Goal: Task Accomplishment & Management: Manage account settings

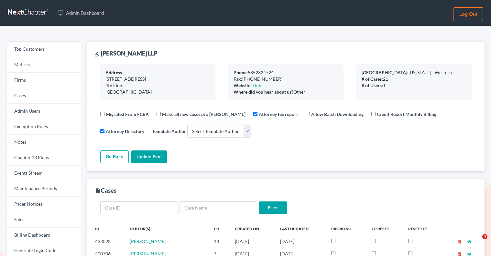
select select
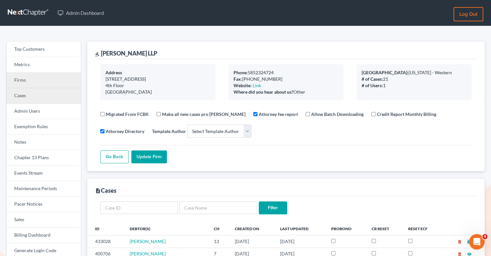
click at [37, 88] on link "Cases" at bounding box center [43, 96] width 74 height 16
click at [39, 80] on link "Firms" at bounding box center [43, 81] width 74 height 16
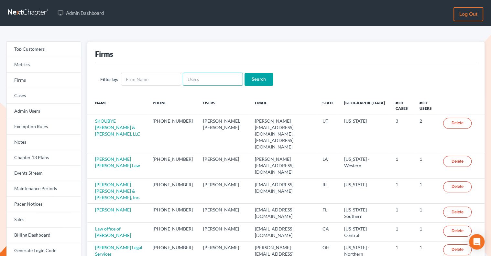
click at [196, 84] on input "text" at bounding box center [213, 79] width 60 height 13
paste input "Bretta"
type input "Bretta"
click at [255, 76] on input "Search" at bounding box center [258, 79] width 28 height 13
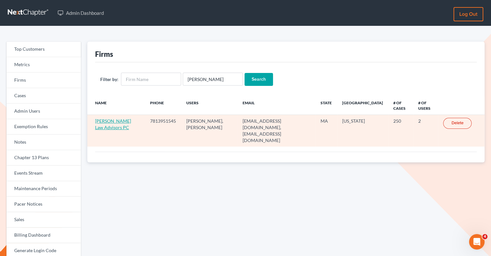
click at [100, 121] on link "Bretta Law Advisors PC" at bounding box center [113, 124] width 36 height 12
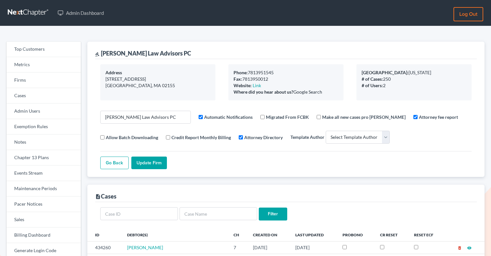
select select
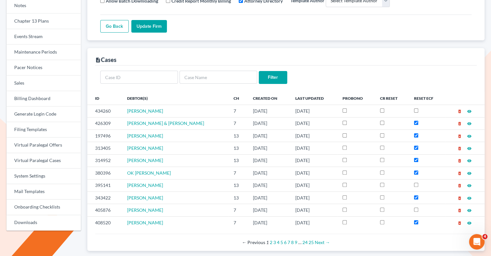
scroll to position [151, 0]
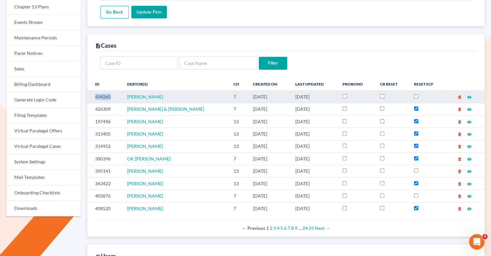
drag, startPoint x: 111, startPoint y: 95, endPoint x: 95, endPoint y: 95, distance: 16.2
click at [95, 95] on td "434260" at bounding box center [104, 97] width 35 height 12
copy td "434260"
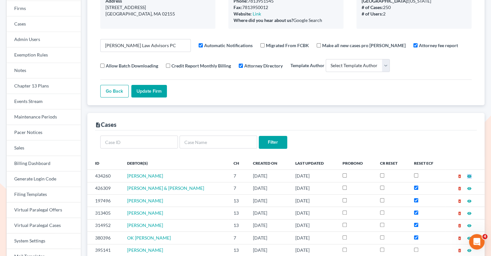
scroll to position [0, 0]
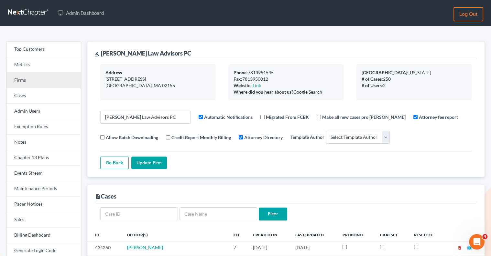
click at [27, 78] on link "Firms" at bounding box center [43, 81] width 74 height 16
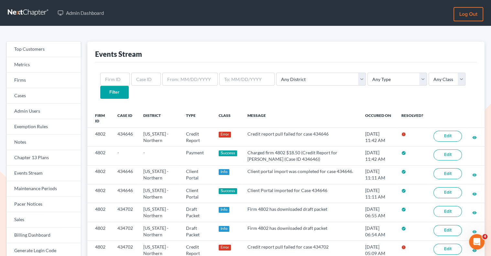
click at [143, 85] on div "Any District Alabama - Middle Alabama - Northern Alabama - Southern Alaska Ariz…" at bounding box center [285, 85] width 381 height 47
click at [142, 82] on input "text" at bounding box center [145, 79] width 29 height 13
paste input "434260"
type input "434260"
click at [129, 86] on input "Filter" at bounding box center [114, 92] width 28 height 13
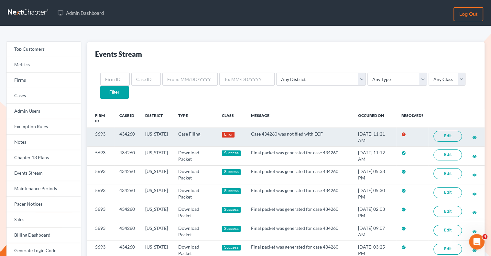
click at [454, 131] on link "Edit" at bounding box center [447, 136] width 28 height 11
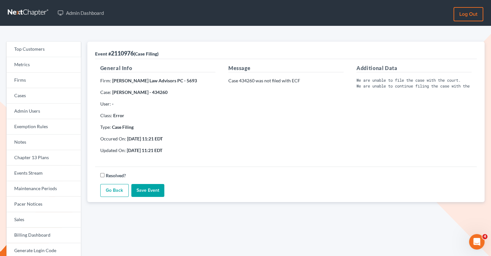
click at [254, 77] on div "Message Case 434260 was not filed with ECF" at bounding box center [286, 111] width 128 height 95
drag, startPoint x: 254, startPoint y: 81, endPoint x: 239, endPoint y: 81, distance: 15.5
click at [239, 81] on p "Case 434260 was not filed with ECF" at bounding box center [285, 81] width 115 height 6
copy p "434260"
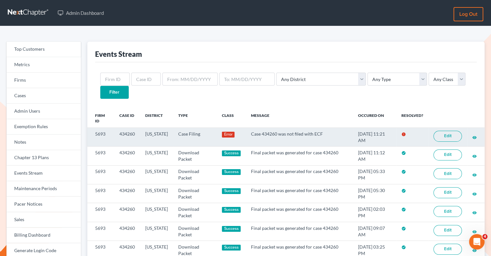
click at [135, 128] on td "434260" at bounding box center [127, 137] width 26 height 19
drag, startPoint x: 135, startPoint y: 121, endPoint x: 118, endPoint y: 120, distance: 17.1
click at [118, 128] on td "434260" at bounding box center [127, 137] width 26 height 19
copy td "434260"
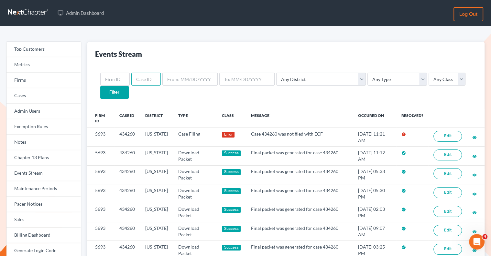
click at [142, 78] on input "text" at bounding box center [145, 79] width 29 height 13
paste input "434260"
type input "434260"
click at [129, 86] on input "Filter" at bounding box center [114, 92] width 28 height 13
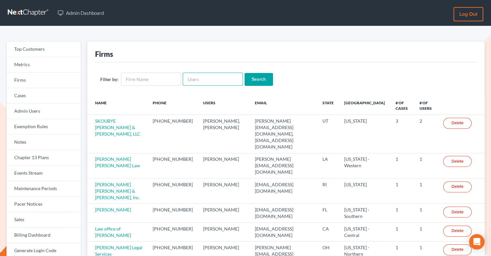
click at [211, 81] on input "text" at bounding box center [213, 79] width 60 height 13
paste input "[EMAIL_ADDRESS][DOMAIN_NAME]"
type input "[EMAIL_ADDRESS][DOMAIN_NAME]"
click at [263, 81] on input "Search" at bounding box center [258, 79] width 28 height 13
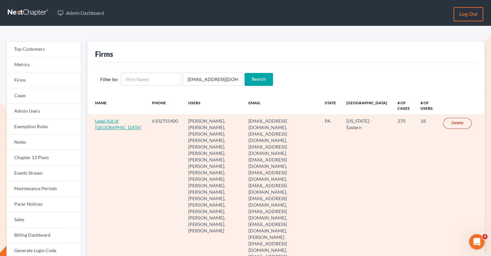
click at [103, 127] on link "Legal Aid of Southeastern PA" at bounding box center [118, 124] width 46 height 12
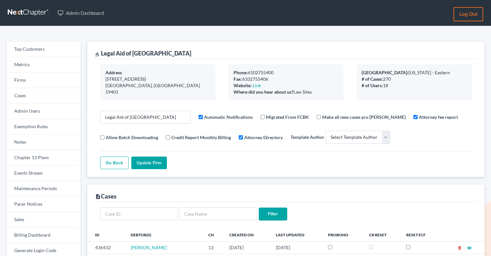
select select
click at [18, 84] on link "Firms" at bounding box center [43, 81] width 74 height 16
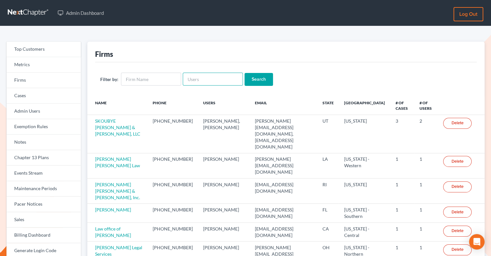
click at [194, 80] on input "text" at bounding box center [213, 79] width 60 height 13
paste input "[EMAIL_ADDRESS][DOMAIN_NAME]"
type input "efuco2000@gmail.com"
click at [251, 79] on input "Search" at bounding box center [258, 79] width 28 height 13
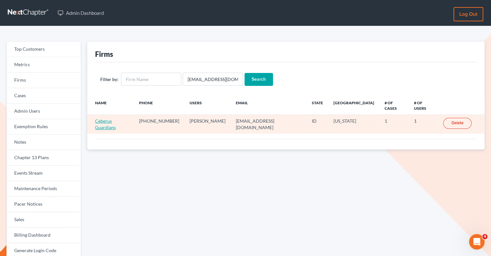
click at [116, 118] on link "Ceberus Guardians" at bounding box center [105, 124] width 21 height 12
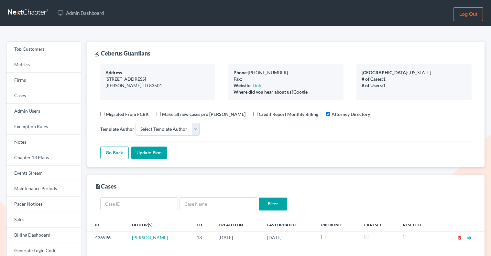
select select
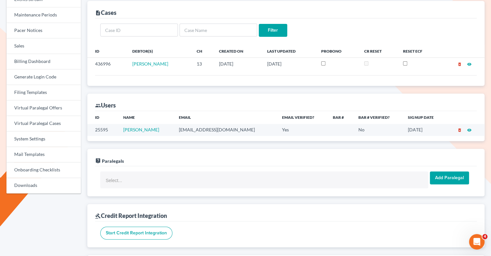
scroll to position [171, 0]
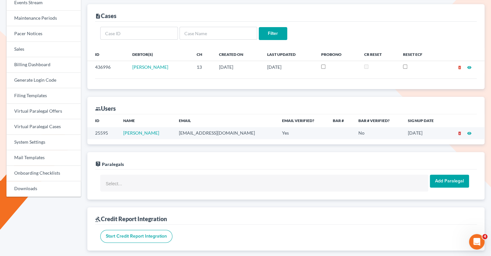
click at [460, 131] on icon "delete_forever" at bounding box center [459, 133] width 5 height 5
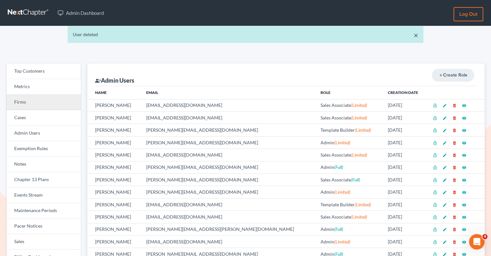
click at [56, 99] on link "Firms" at bounding box center [43, 103] width 74 height 16
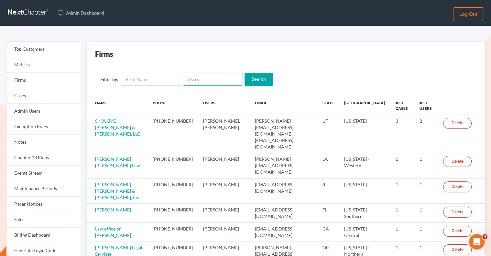
click at [194, 81] on input "text" at bounding box center [213, 79] width 60 height 13
paste input "[EMAIL_ADDRESS][DOMAIN_NAME]"
type input "[EMAIL_ADDRESS][DOMAIN_NAME]"
click at [251, 79] on input "Search" at bounding box center [258, 79] width 28 height 13
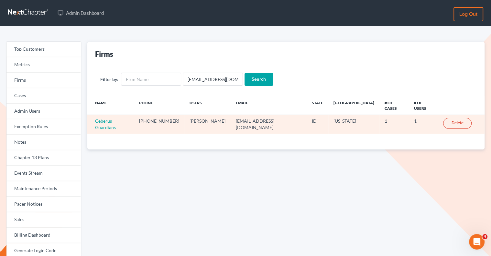
click at [451, 120] on link "Delete" at bounding box center [457, 123] width 28 height 11
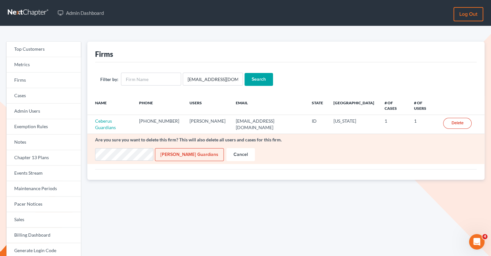
click at [178, 149] on input "Delete Ceberus Guardians" at bounding box center [189, 154] width 69 height 13
type input "Deleting..."
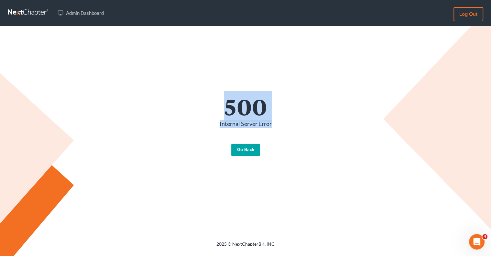
drag, startPoint x: 293, startPoint y: 132, endPoint x: 213, endPoint y: 98, distance: 86.9
click at [213, 98] on div "500 Internal Server Error Go Back" at bounding box center [245, 125] width 355 height 61
copy div "500 Internal Server Error"
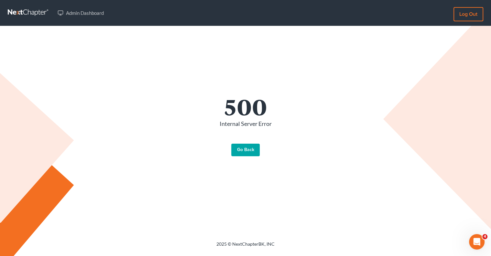
click at [285, 168] on div "500 Internal Server Error Go Back" at bounding box center [245, 125] width 368 height 199
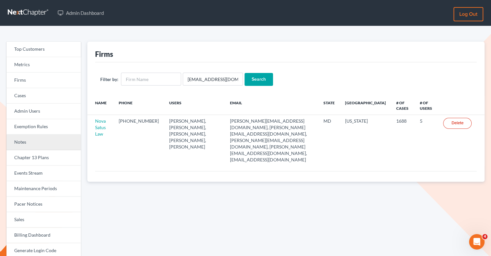
scroll to position [1, 0]
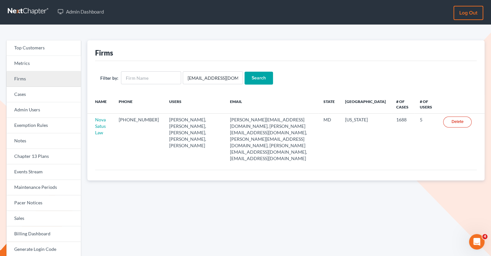
click at [35, 78] on link "Firms" at bounding box center [43, 79] width 74 height 16
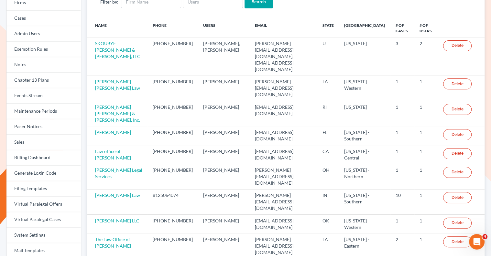
scroll to position [143, 0]
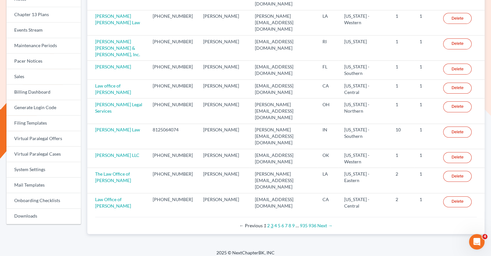
click at [271, 223] on link "3" at bounding box center [271, 225] width 3 height 5
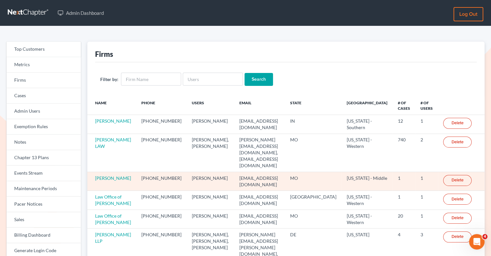
scroll to position [2, 0]
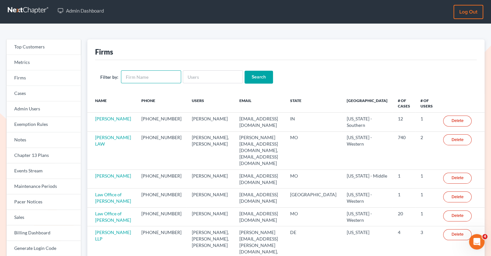
click at [166, 82] on input "text" at bounding box center [151, 76] width 60 height 13
type input "lib"
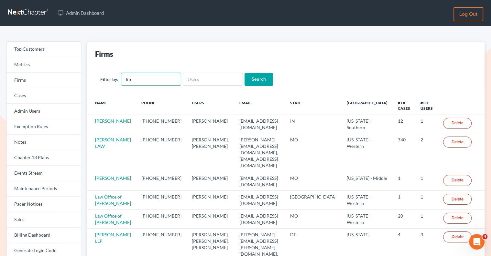
drag, startPoint x: 147, startPoint y: 83, endPoint x: 116, endPoint y: 80, distance: 30.8
click at [116, 81] on div "Filter by: lib" at bounding box center [140, 79] width 81 height 13
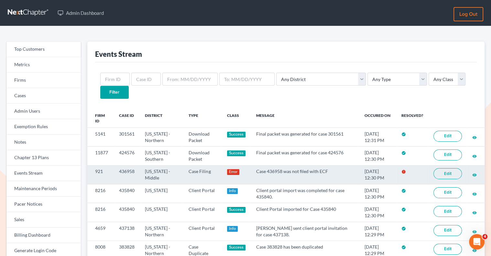
click at [446, 168] on link "Edit" at bounding box center [447, 173] width 28 height 11
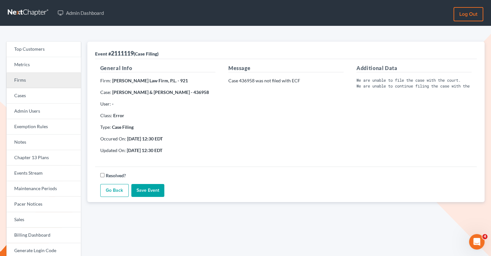
click at [36, 81] on link "Firms" at bounding box center [43, 81] width 74 height 16
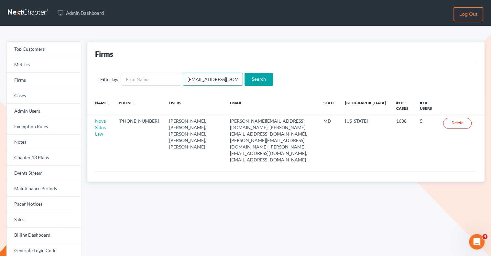
drag, startPoint x: 232, startPoint y: 79, endPoint x: 212, endPoint y: 79, distance: 20.0
click at [212, 79] on input "[EMAIL_ADDRESS][DOMAIN_NAME]" at bounding box center [213, 79] width 60 height 13
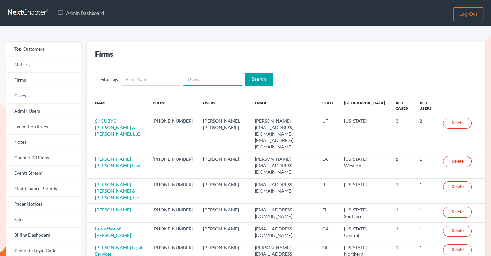
click at [198, 82] on input "text" at bounding box center [213, 79] width 60 height 13
paste input "ymartin@themartinlawgroup.com"
type input "ymartin@themartinlawgroup.com"
click at [251, 80] on input "Search" at bounding box center [258, 79] width 28 height 13
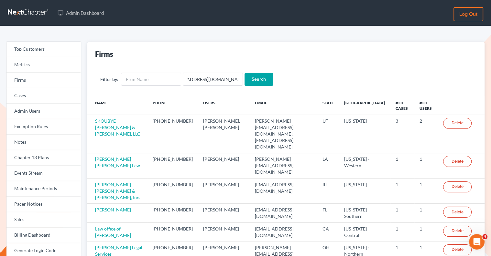
scroll to position [0, 0]
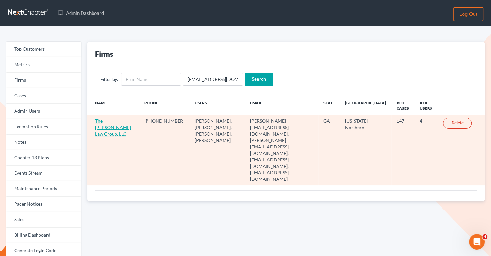
click at [101, 135] on link "The [PERSON_NAME] Law Group, LLC" at bounding box center [113, 127] width 36 height 18
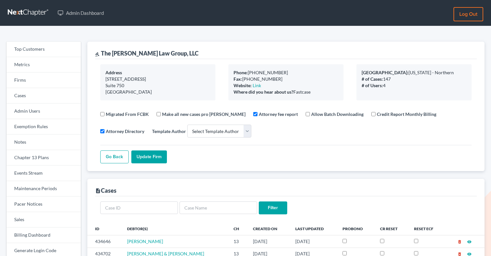
select select
drag, startPoint x: 189, startPoint y: 51, endPoint x: 102, endPoint y: 51, distance: 87.3
click at [102, 51] on div "gavel The Martin Law Group, LLC" at bounding box center [285, 50] width 381 height 17
copy div "The Martin Law Group, LLC"
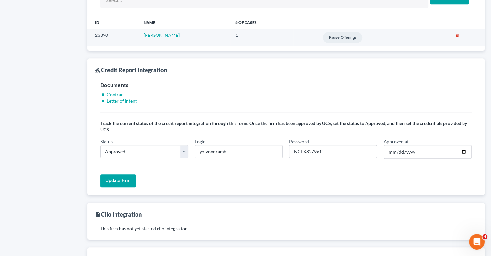
scroll to position [525, 0]
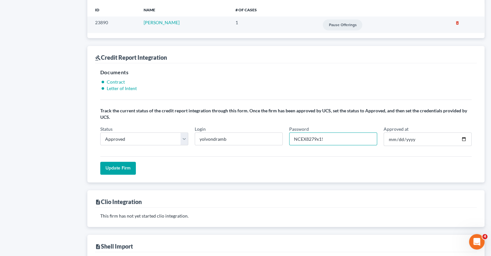
drag, startPoint x: 315, startPoint y: 131, endPoint x: 288, endPoint y: 129, distance: 27.2
click at [288, 129] on div "Password NCEX8279x1!" at bounding box center [333, 136] width 94 height 20
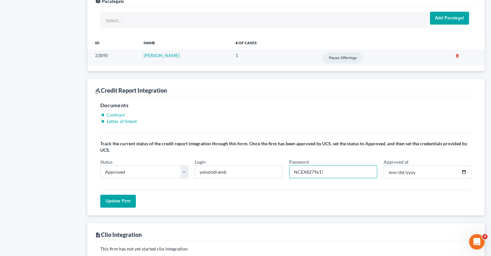
scroll to position [490, 0]
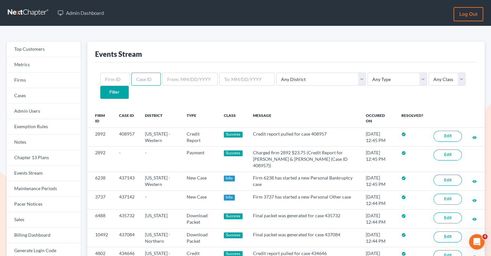
click at [139, 82] on input "text" at bounding box center [145, 79] width 29 height 13
paste input "4802"
drag, startPoint x: 150, startPoint y: 80, endPoint x: 137, endPoint y: 79, distance: 13.3
click at [137, 79] on input "4802" at bounding box center [145, 79] width 29 height 13
type input "4"
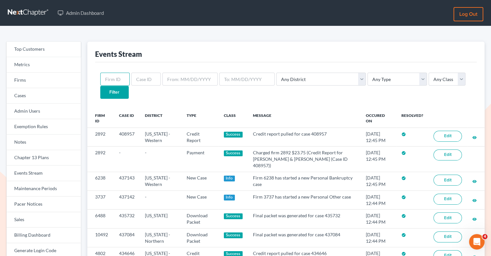
click at [121, 78] on input "text" at bounding box center [114, 79] width 29 height 13
paste input "4802"
type input "4802"
click at [129, 86] on input "Filter" at bounding box center [114, 92] width 28 height 13
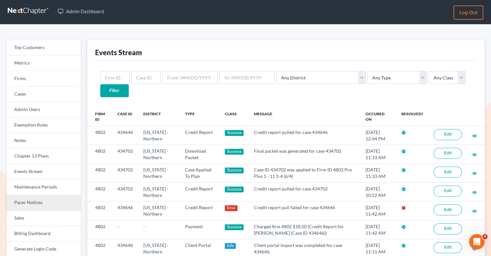
scroll to position [14, 0]
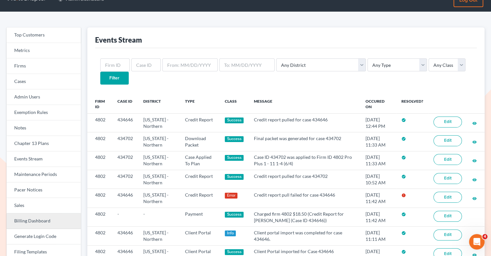
click at [62, 224] on link "Billing Dashboard" at bounding box center [43, 222] width 74 height 16
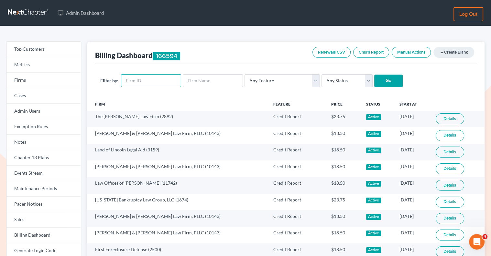
click at [135, 83] on input "text" at bounding box center [151, 80] width 60 height 13
paste input "4802"
type input "4802"
click at [389, 82] on input "Go" at bounding box center [388, 81] width 28 height 13
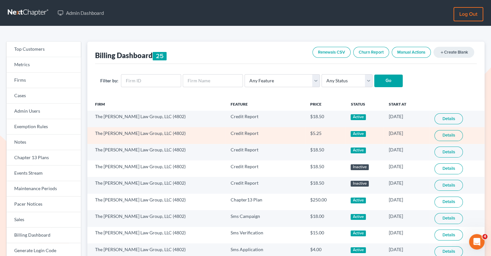
click at [439, 134] on link "Details" at bounding box center [448, 135] width 28 height 11
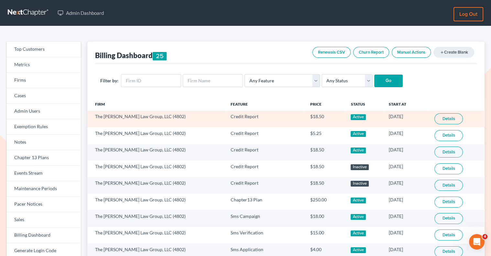
click at [450, 117] on link "Details" at bounding box center [448, 118] width 28 height 11
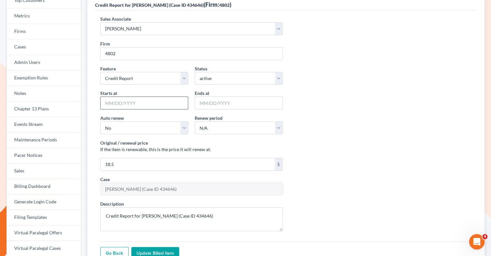
scroll to position [182, 0]
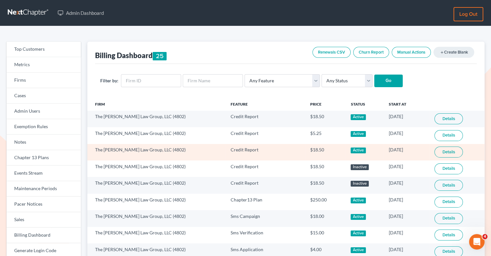
click at [434, 151] on link "Details" at bounding box center [448, 152] width 28 height 11
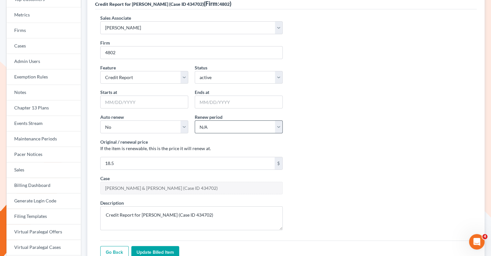
scroll to position [158, 0]
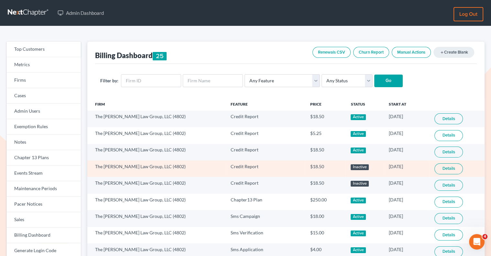
click at [442, 169] on link "Details" at bounding box center [448, 169] width 28 height 11
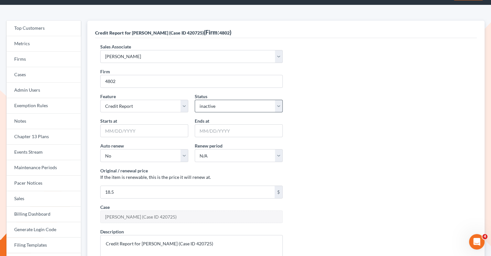
scroll to position [22, 0]
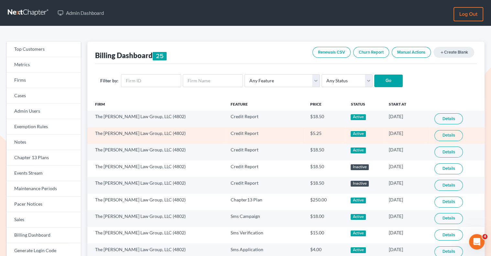
click at [449, 137] on link "Details" at bounding box center [448, 135] width 28 height 11
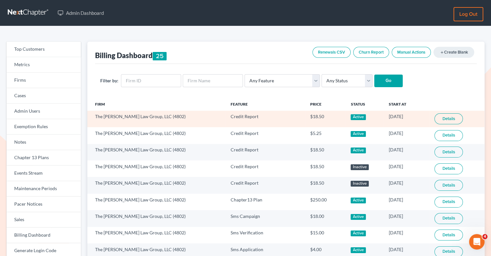
click at [439, 121] on link "Details" at bounding box center [448, 118] width 28 height 11
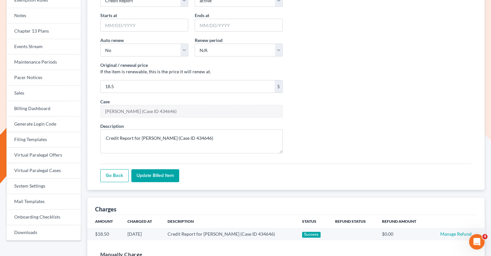
scroll to position [188, 0]
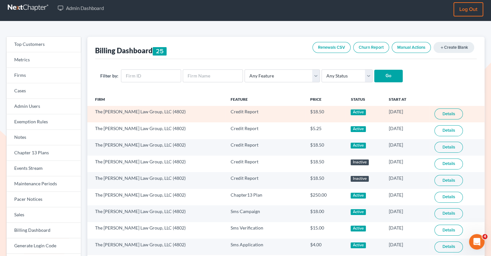
drag, startPoint x: 407, startPoint y: 112, endPoint x: 376, endPoint y: 112, distance: 30.7
click at [383, 112] on td "[DATE]" at bounding box center [406, 114] width 46 height 16
copy td "[DATE]"
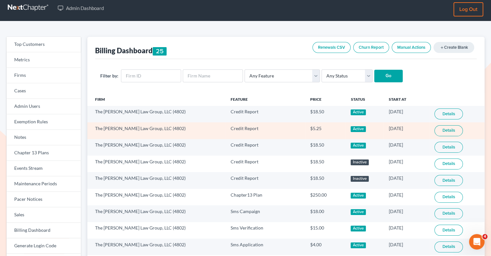
drag, startPoint x: 407, startPoint y: 128, endPoint x: 376, endPoint y: 128, distance: 31.0
click at [383, 128] on td "[DATE]" at bounding box center [406, 130] width 46 height 16
copy td "[DATE]"
